Goal: Information Seeking & Learning: Learn about a topic

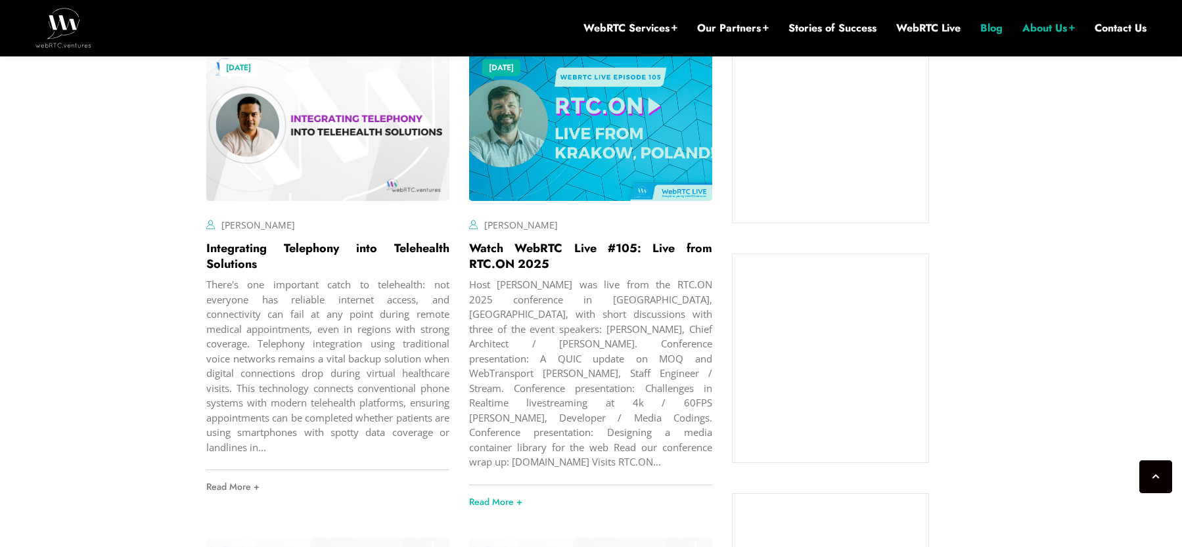
scroll to position [927, 0]
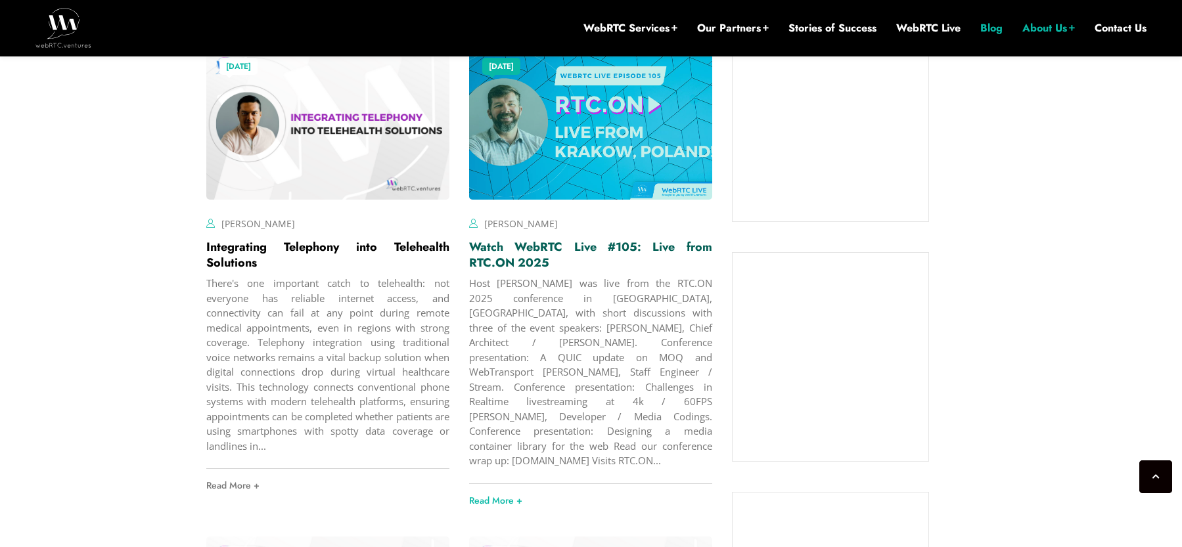
click at [589, 239] on link "Watch WebRTC Live #105: Live from RTC.ON 2025" at bounding box center [590, 255] width 243 height 33
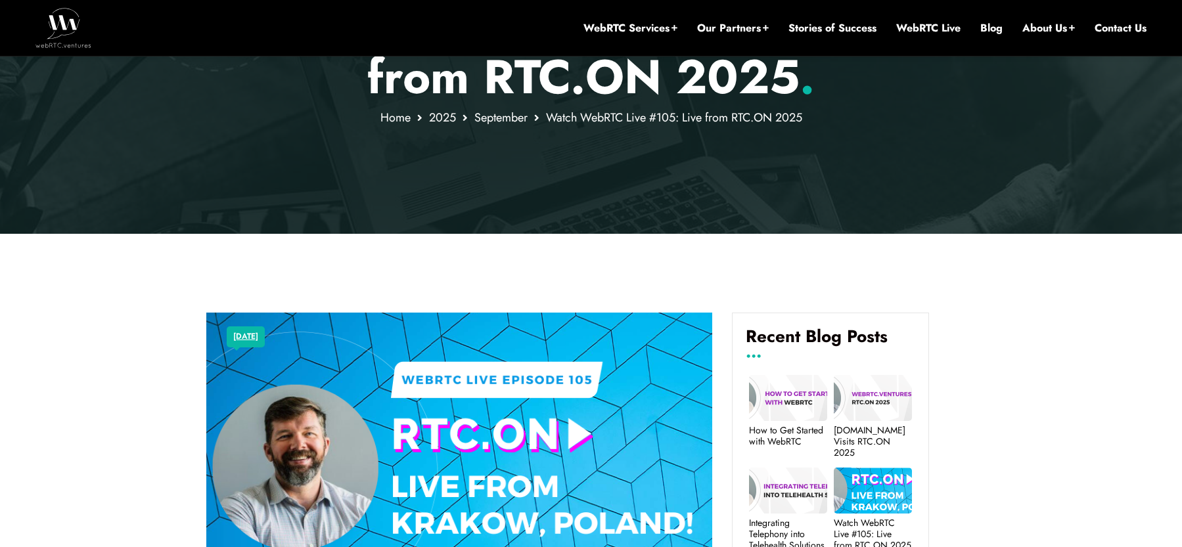
scroll to position [547, 0]
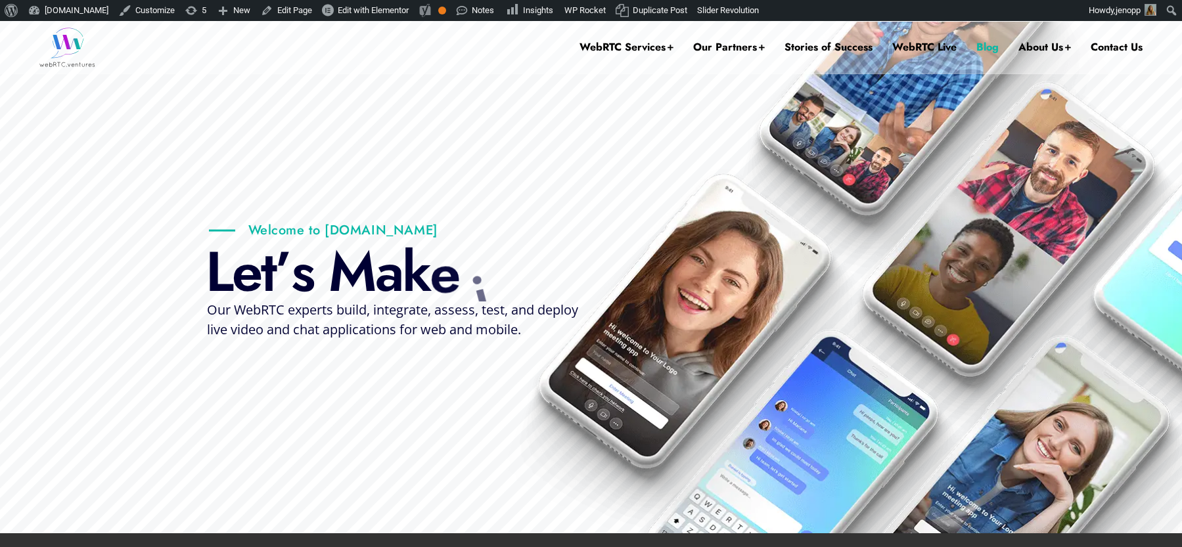
click at [988, 42] on link "Blog" at bounding box center [987, 47] width 22 height 53
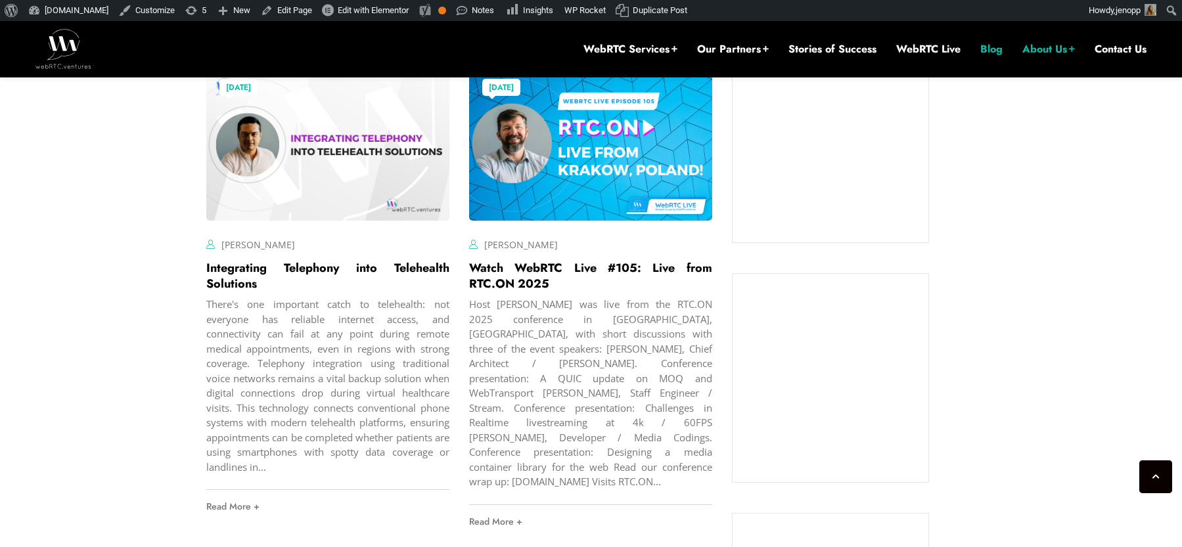
scroll to position [934, 0]
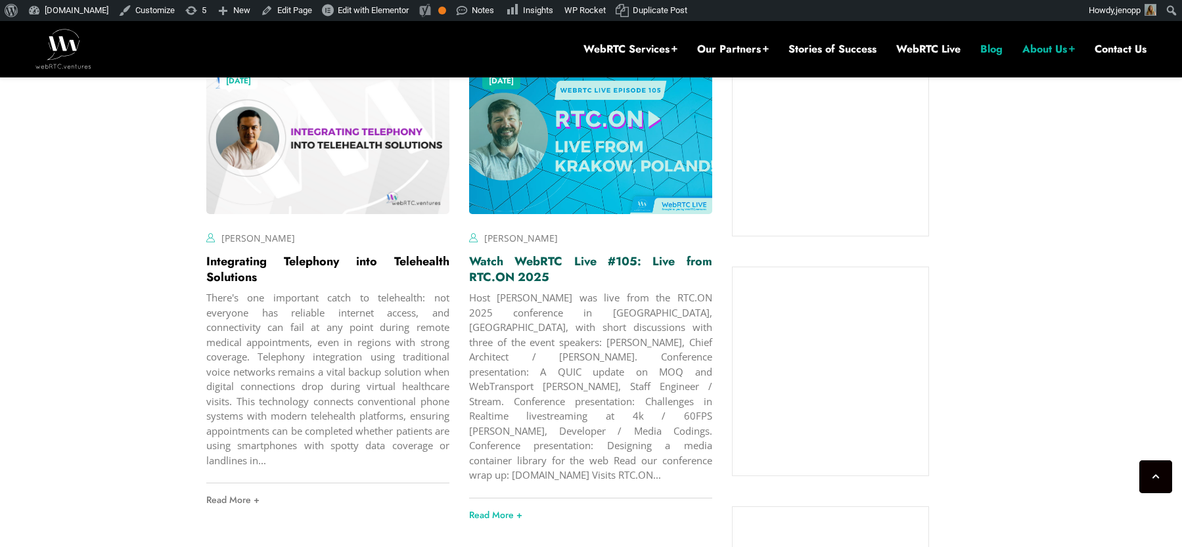
click at [536, 260] on link "Watch WebRTC Live #105: Live from RTC.ON 2025" at bounding box center [590, 269] width 243 height 33
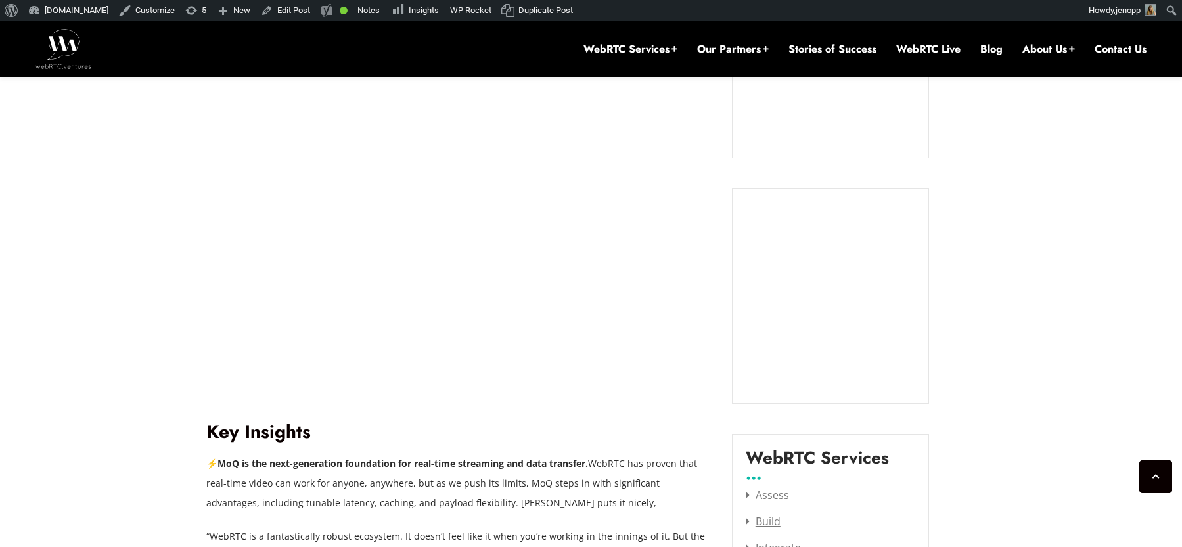
scroll to position [680, 0]
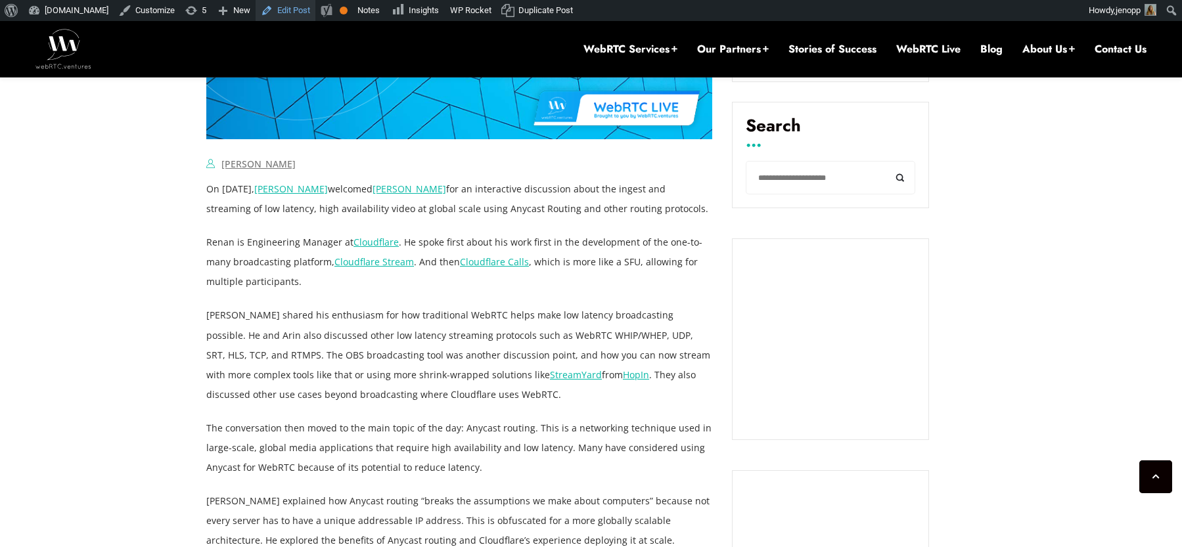
scroll to position [777, 0]
